Goal: Register for event/course

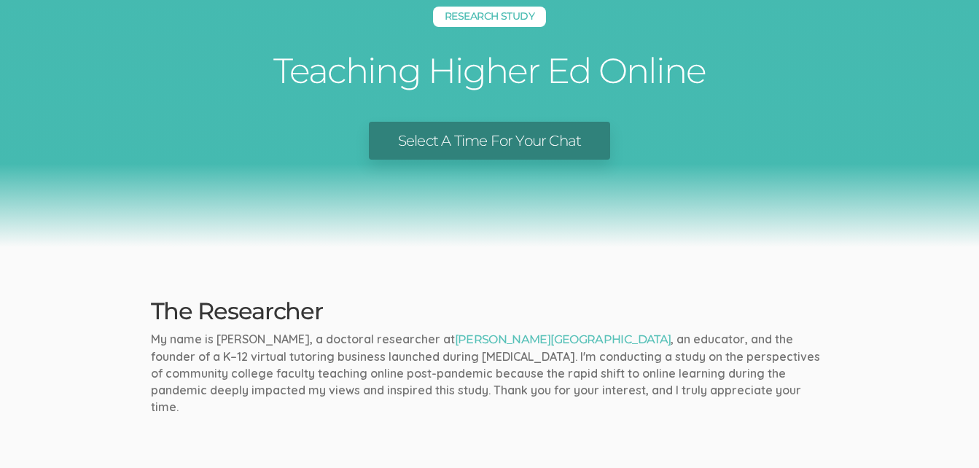
scroll to position [92, 0]
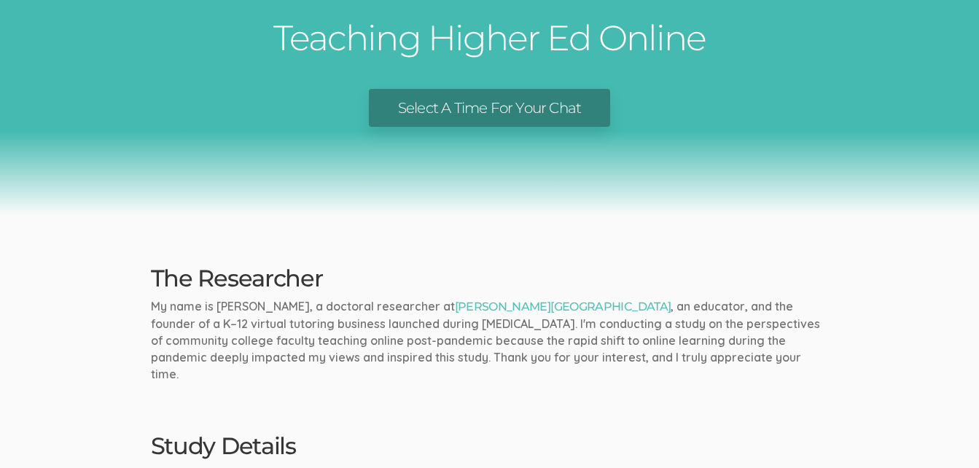
click at [525, 106] on link "Select A Time For Your Chat" at bounding box center [489, 108] width 241 height 39
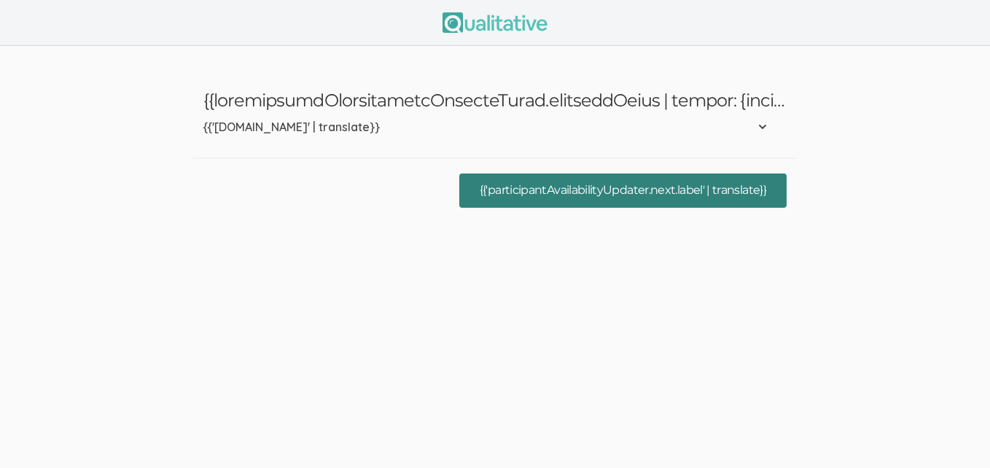
click at [576, 191] on button "{{'participantAvailabilityUpdater.next.label' | translate}}" at bounding box center [622, 190] width 327 height 34
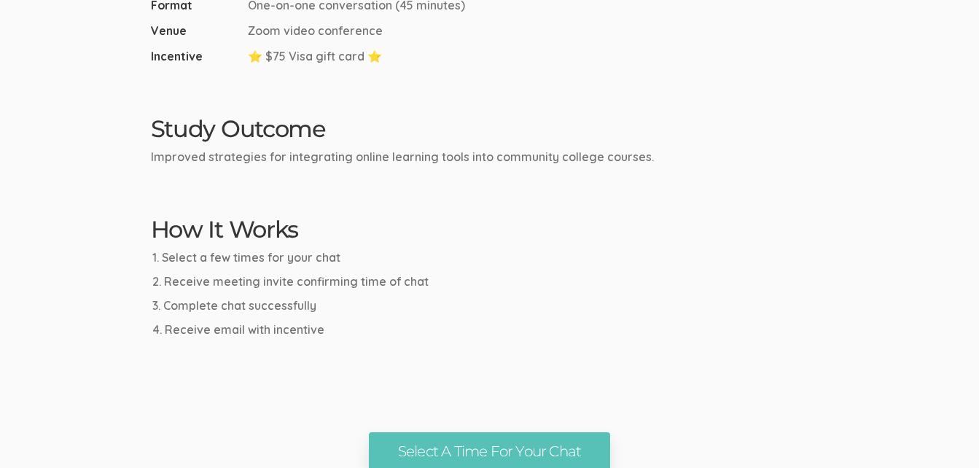
scroll to position [622, 0]
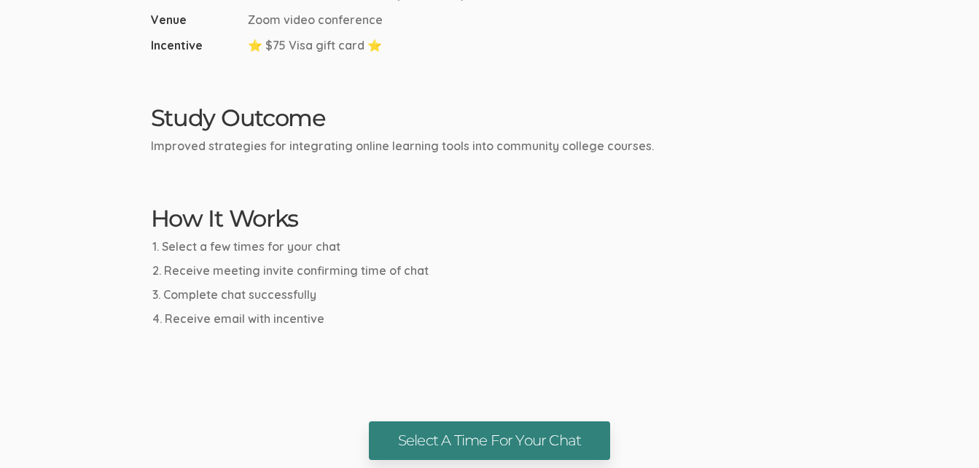
click at [461, 421] on link "Select A Time For Your Chat" at bounding box center [489, 440] width 241 height 39
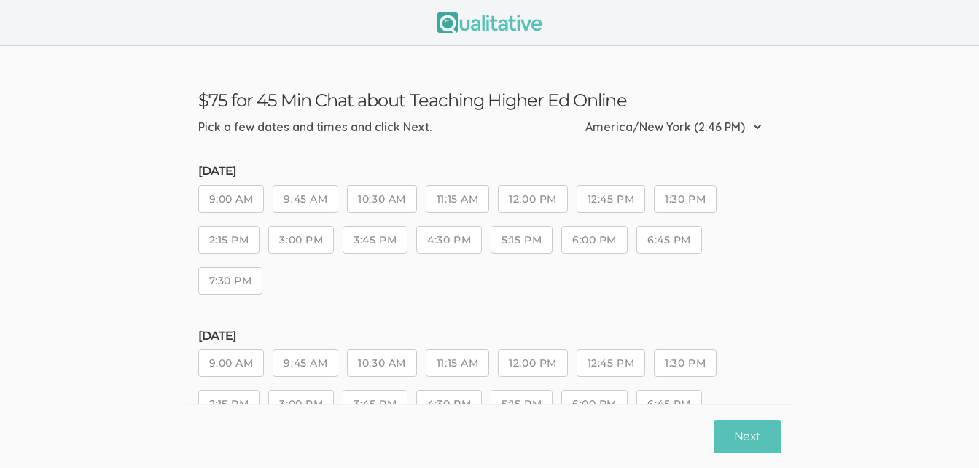
click at [304, 199] on button "9:45 AM" at bounding box center [306, 199] width 66 height 28
click at [746, 430] on button "Next" at bounding box center [747, 436] width 67 height 34
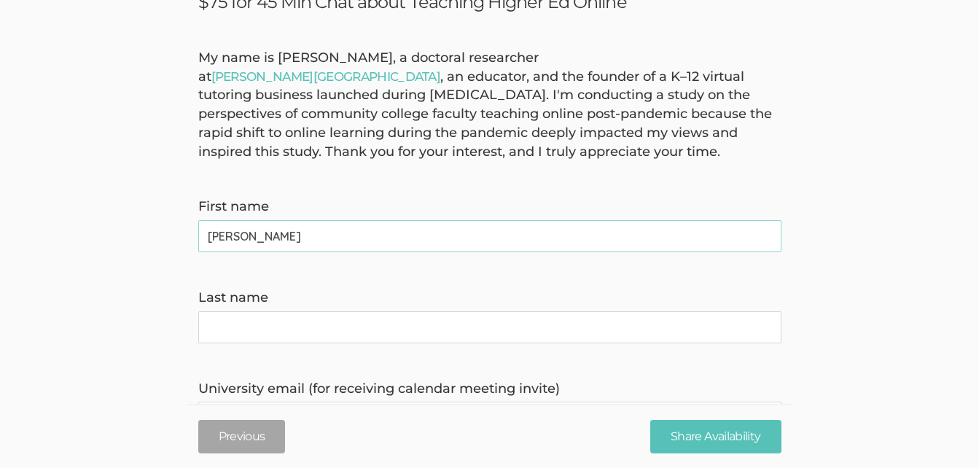
scroll to position [162, 0]
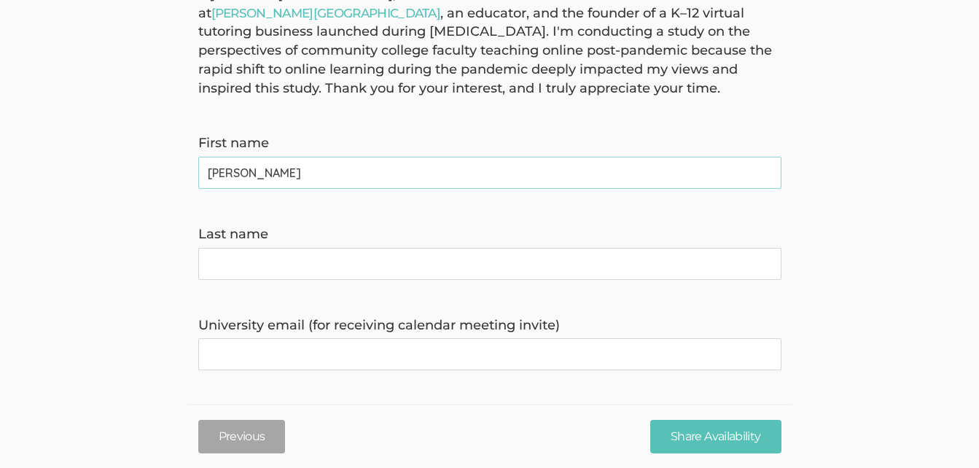
type name "[PERSON_NAME]"
click at [665, 274] on name "Last name" at bounding box center [489, 264] width 583 height 32
type name "[PERSON_NAME]"
click at [381, 354] on invite\) "University email (for receiving calendar meeting invite)" at bounding box center [489, 354] width 583 height 32
type invite\) "[PERSON_NAME][EMAIL_ADDRESS][DOMAIN_NAME]"
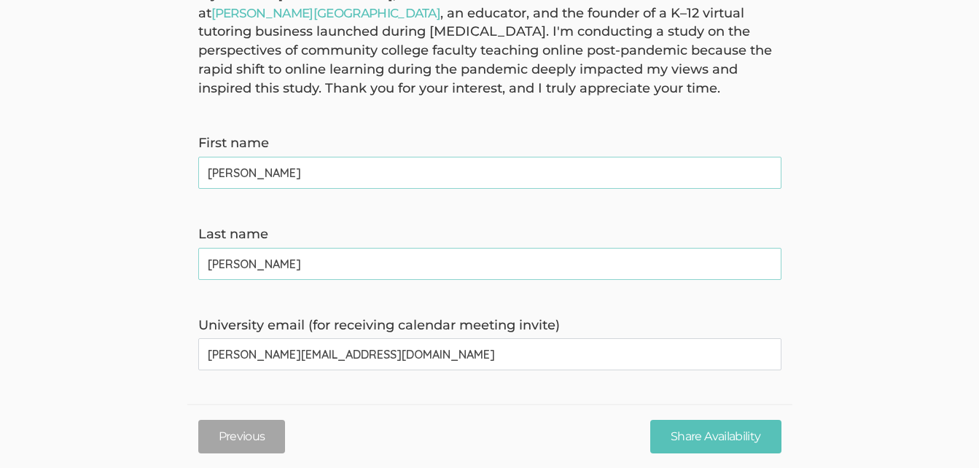
type time\) "3476176910"
type invite\) "[PERSON_NAME][EMAIL_ADDRESS][DOMAIN_NAME]"
click at [717, 439] on input "Share Availability" at bounding box center [715, 436] width 130 height 34
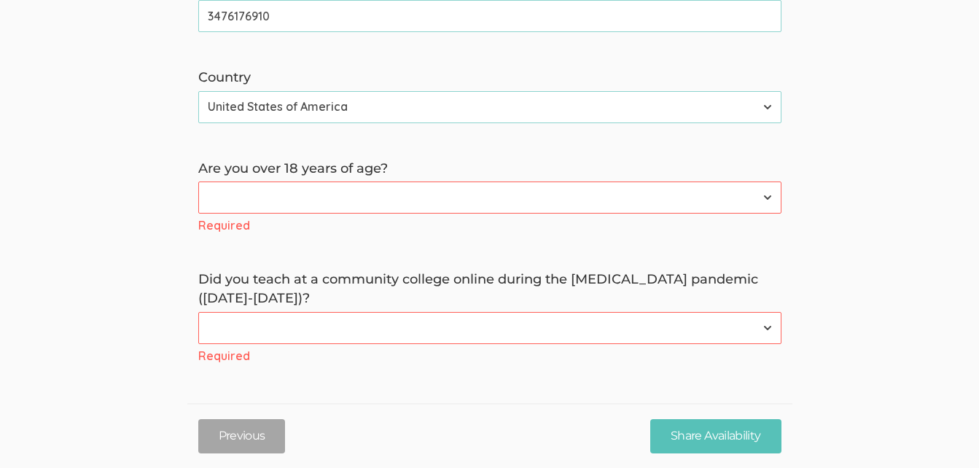
scroll to position [528, 0]
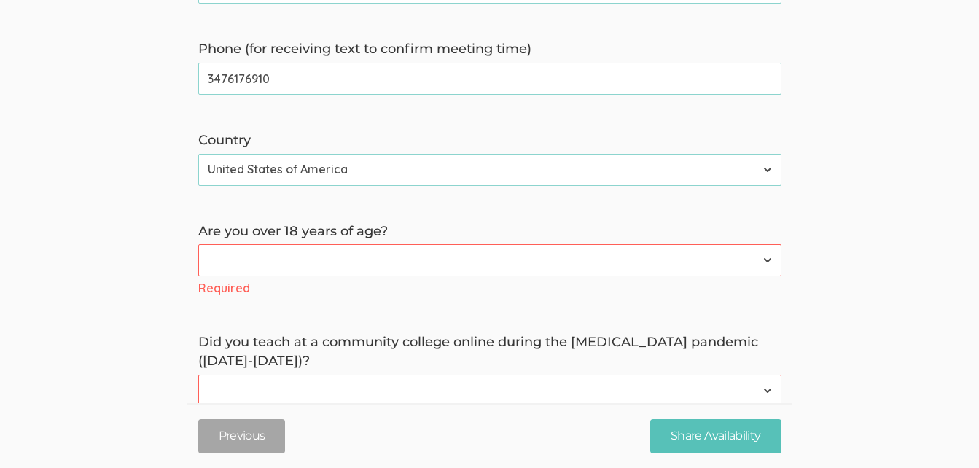
click at [773, 259] on select "Yes No" at bounding box center [489, 260] width 583 height 32
select select "0"
click at [198, 244] on select "Yes No" at bounding box center [489, 260] width 583 height 32
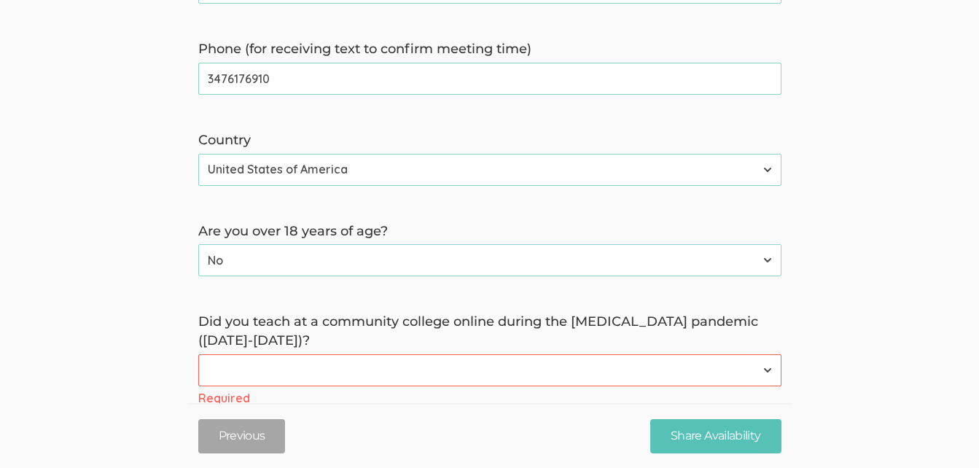
click at [770, 372] on select "Yes No" at bounding box center [489, 370] width 583 height 32
select select "0"
click at [198, 354] on select "Yes No" at bounding box center [489, 370] width 583 height 32
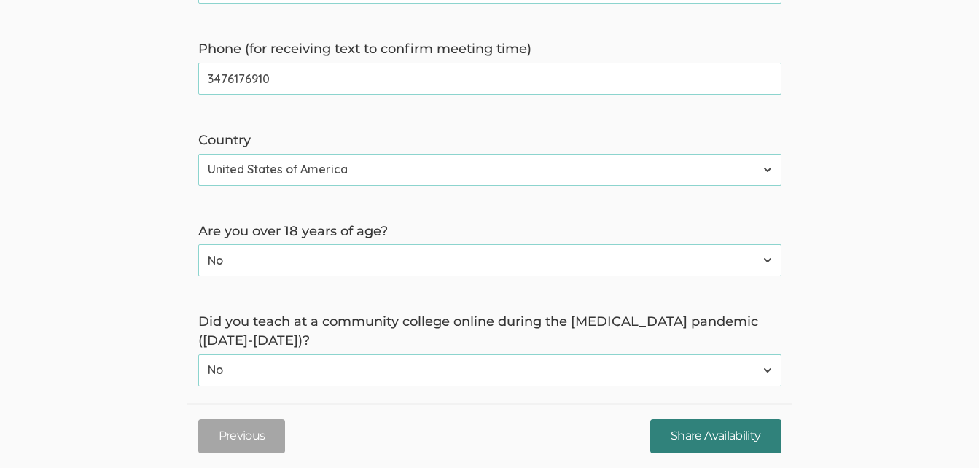
click at [707, 436] on input "Share Availability" at bounding box center [715, 436] width 130 height 34
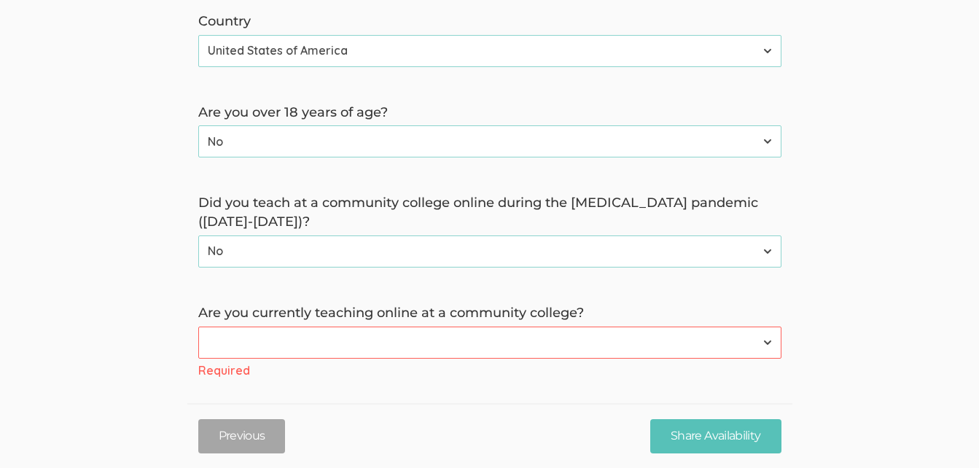
click at [766, 342] on select "Yes No" at bounding box center [489, 343] width 583 height 32
select select "0"
click at [198, 335] on select "Yes No" at bounding box center [489, 343] width 583 height 32
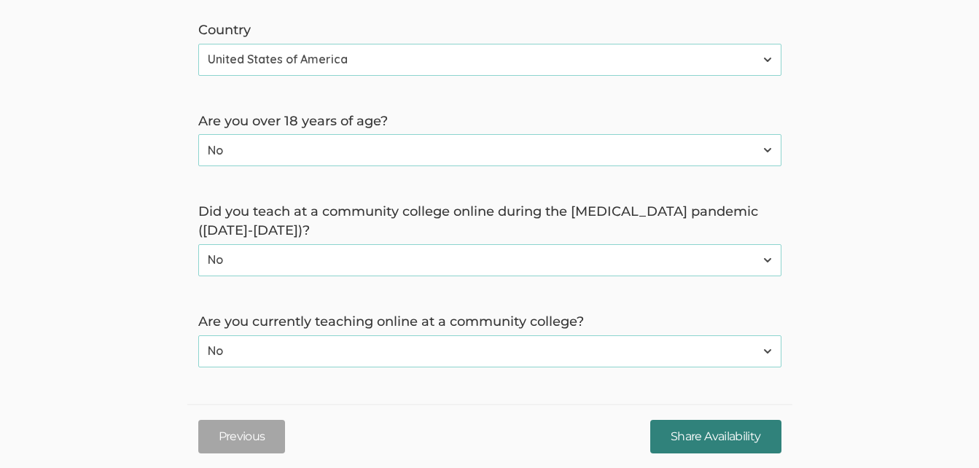
click at [703, 442] on input "Share Availability" at bounding box center [715, 436] width 130 height 34
